Goal: Navigation & Orientation: Go to known website

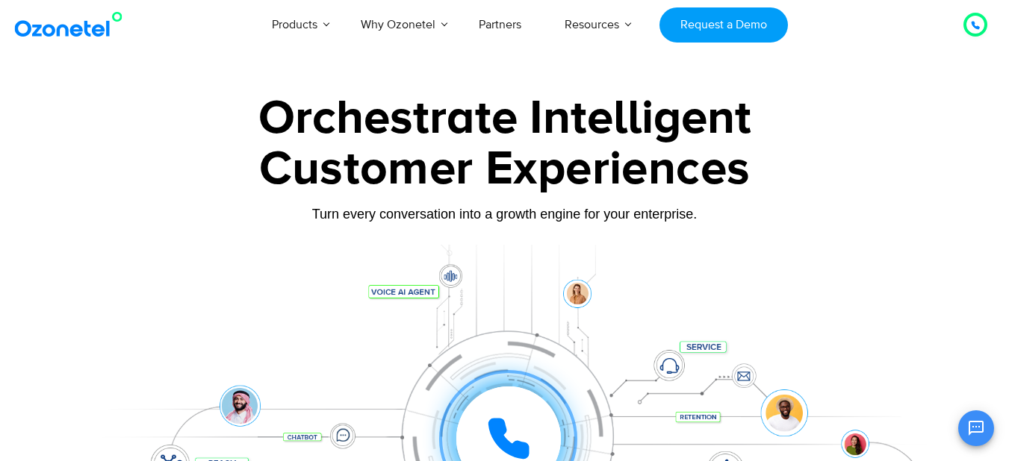
click at [978, 24] on icon at bounding box center [975, 25] width 9 height 9
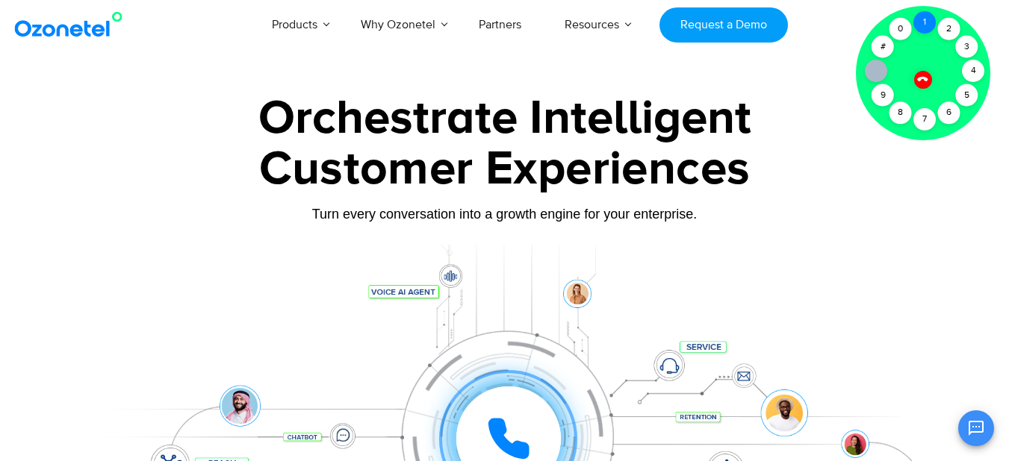
click at [926, 28] on div "1" at bounding box center [924, 22] width 22 height 22
click at [928, 25] on div "1" at bounding box center [924, 22] width 22 height 22
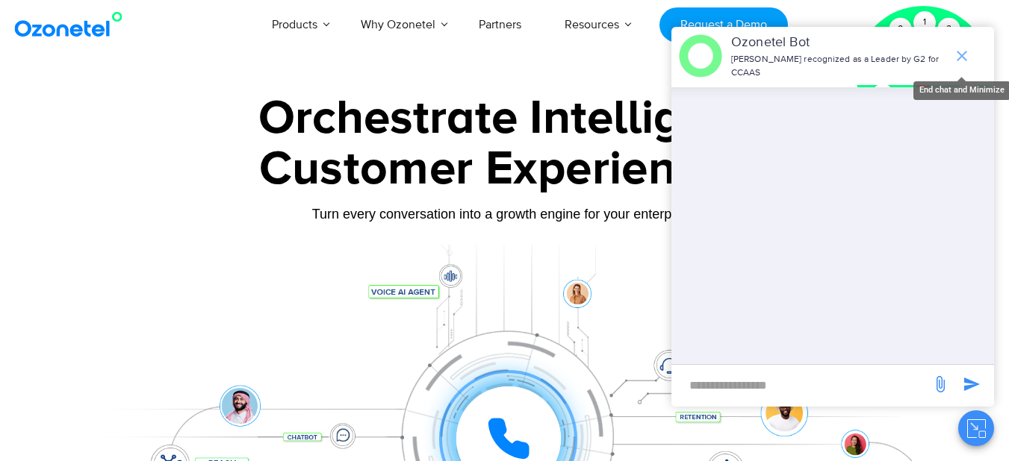
click at [958, 47] on icon "end chat or minimize" at bounding box center [962, 56] width 18 height 18
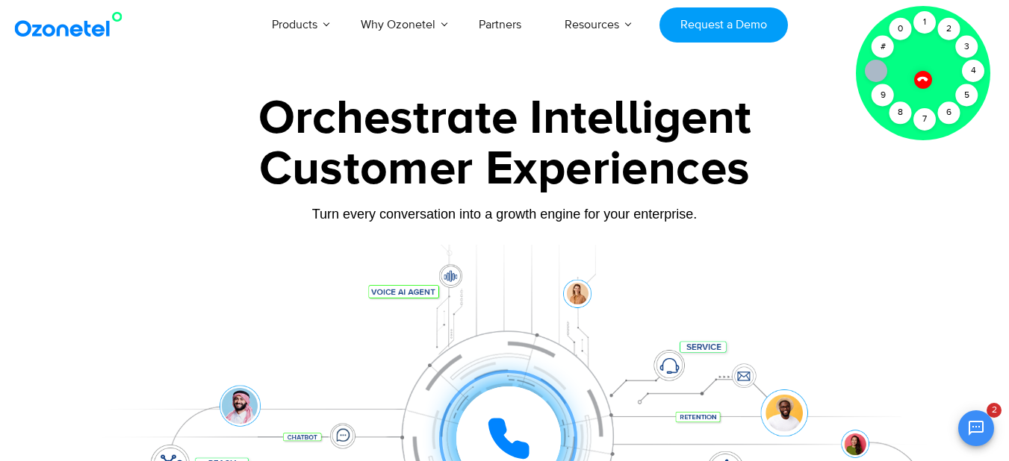
click at [921, 77] on icon at bounding box center [922, 79] width 10 height 10
